Goal: Browse casually

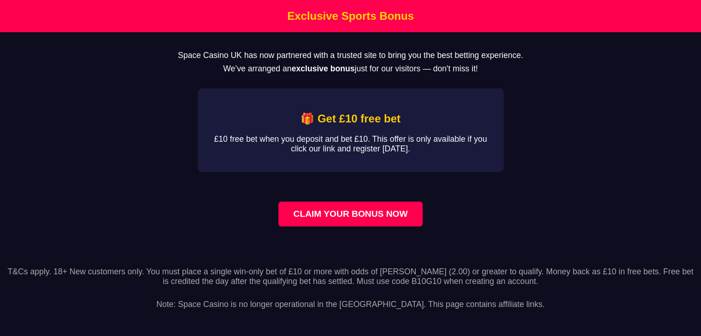
click at [187, 164] on main "Space Casino UK has now partnered with a trusted site to bring you the best bet…" at bounding box center [350, 144] width 701 height 224
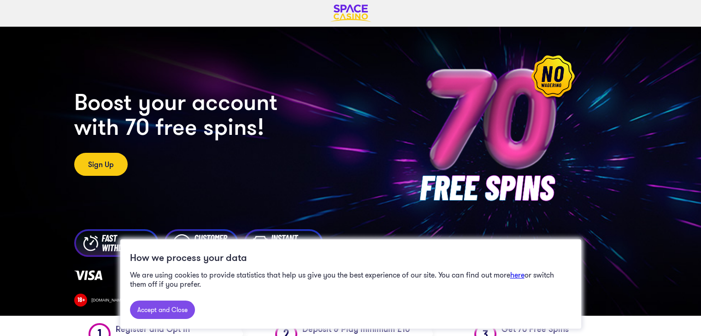
click at [167, 312] on link "Accept and Close" at bounding box center [162, 310] width 65 height 18
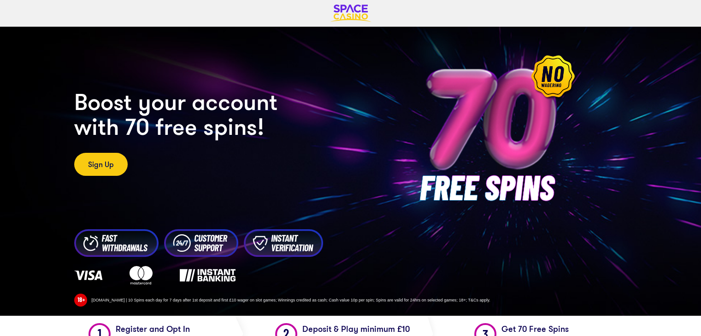
click at [452, 10] on link at bounding box center [350, 14] width 433 height 18
click at [358, 12] on img at bounding box center [350, 14] width 41 height 18
click at [345, 13] on img at bounding box center [350, 14] width 41 height 18
